Goal: Task Accomplishment & Management: Use online tool/utility

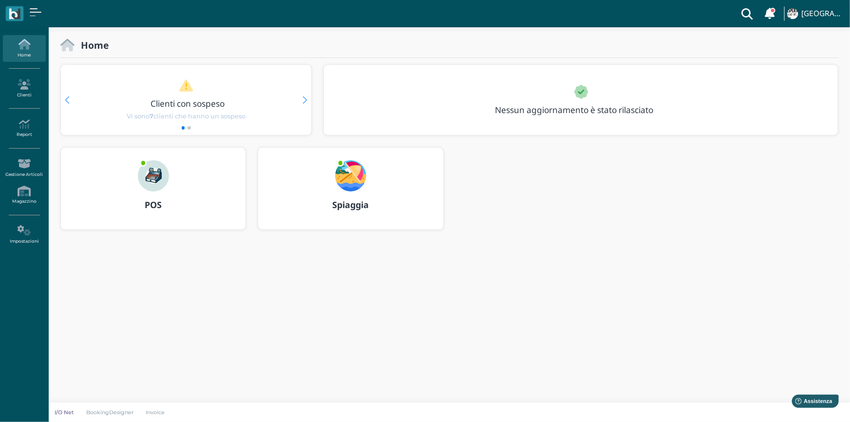
click at [157, 186] on img at bounding box center [153, 175] width 31 height 31
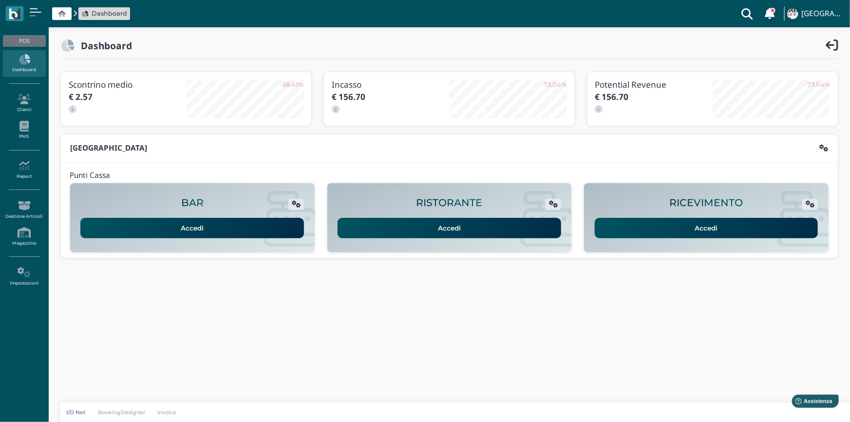
click at [654, 224] on link "Accedi" at bounding box center [707, 228] width 224 height 20
